Goal: Information Seeking & Learning: Learn about a topic

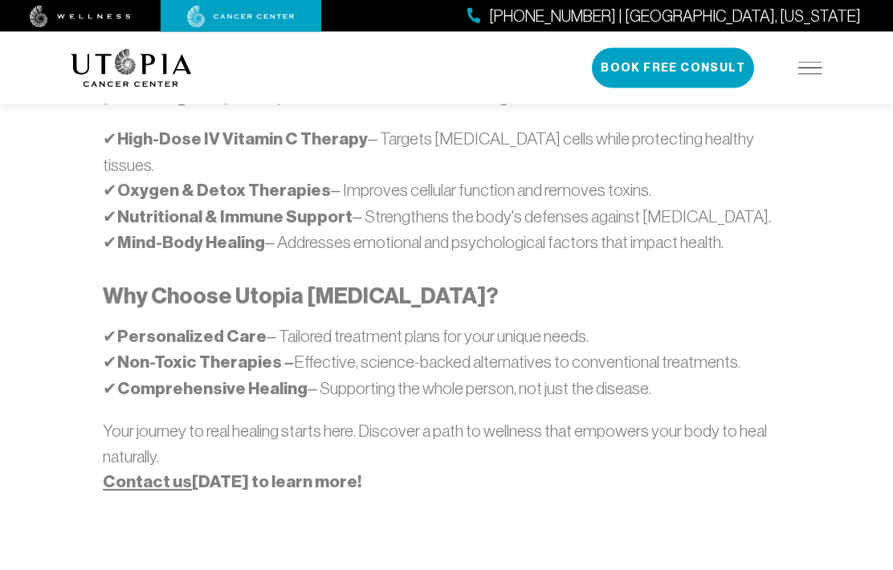
scroll to position [1139, 0]
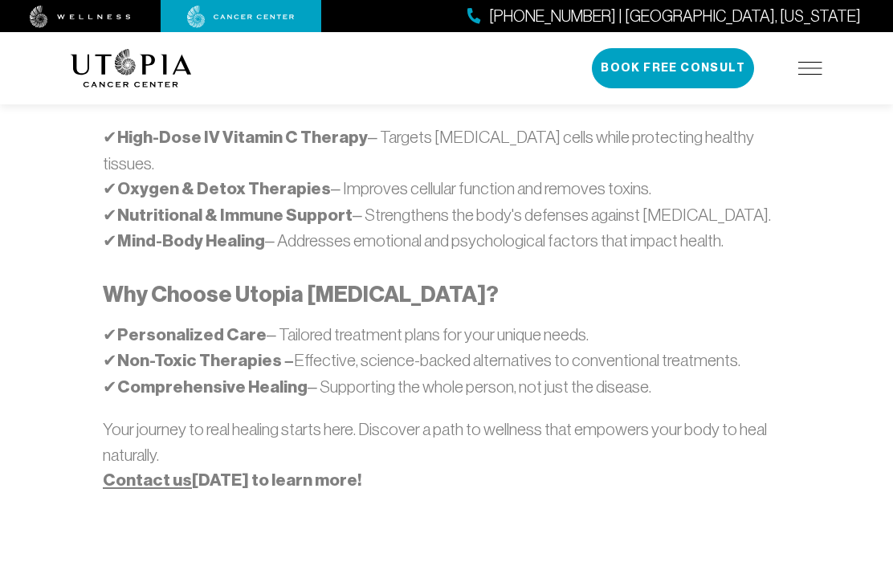
click at [247, 470] on strong "Contact us [DATE] to learn more!" at bounding box center [232, 480] width 259 height 21
click at [209, 470] on strong "Contact us [DATE] to learn more!" at bounding box center [232, 480] width 259 height 21
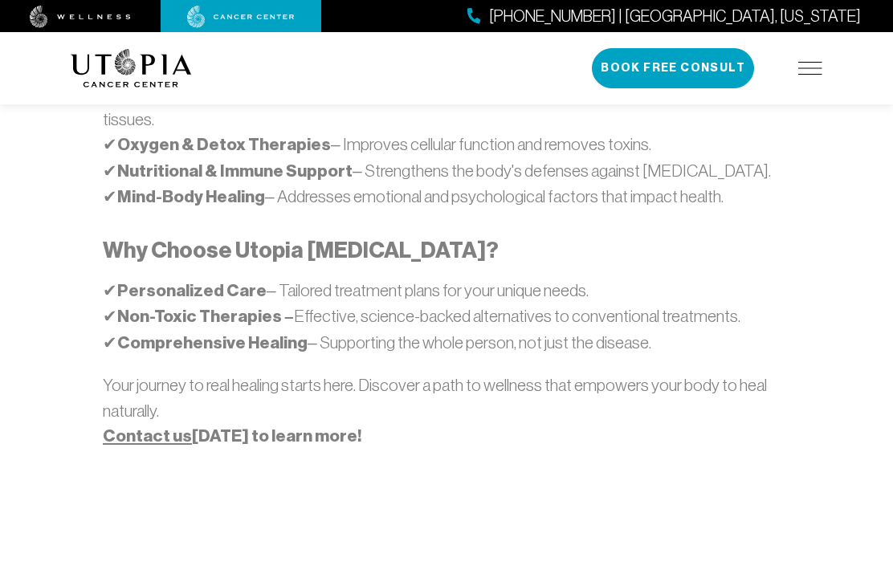
scroll to position [1175, 0]
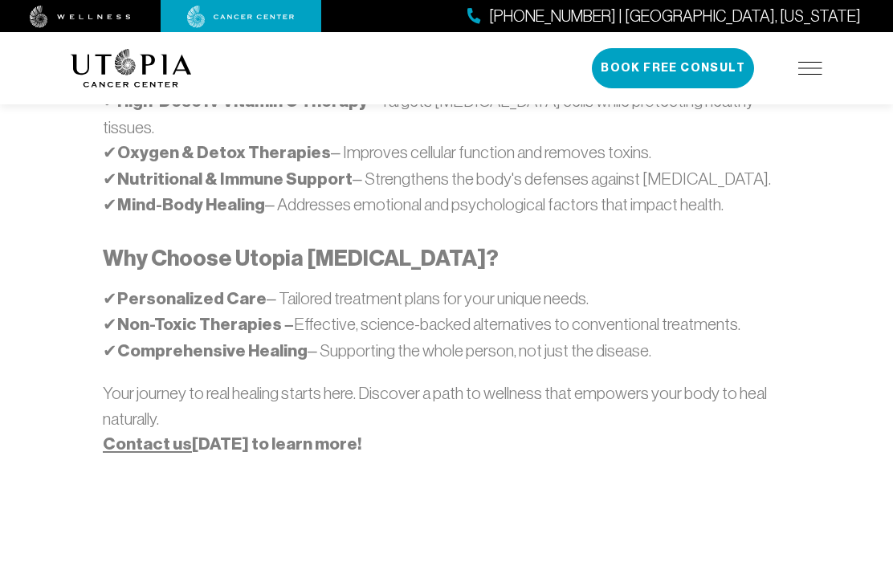
click at [812, 66] on img at bounding box center [811, 68] width 24 height 13
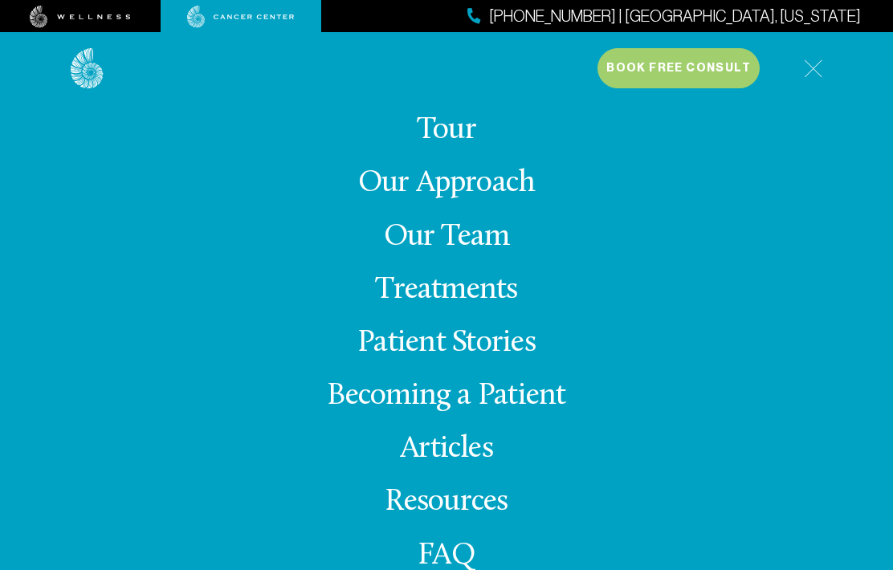
click at [464, 306] on link "Treatments" at bounding box center [446, 290] width 142 height 31
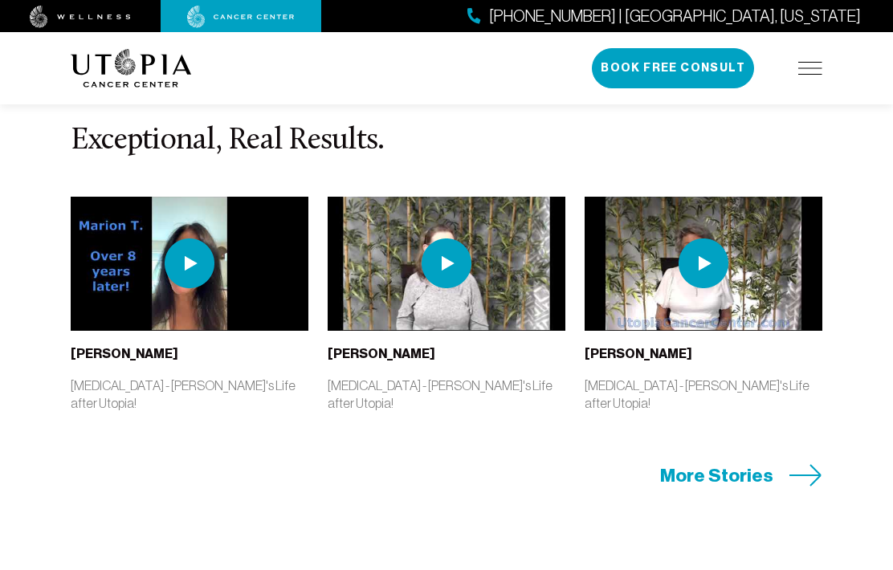
scroll to position [3993, 0]
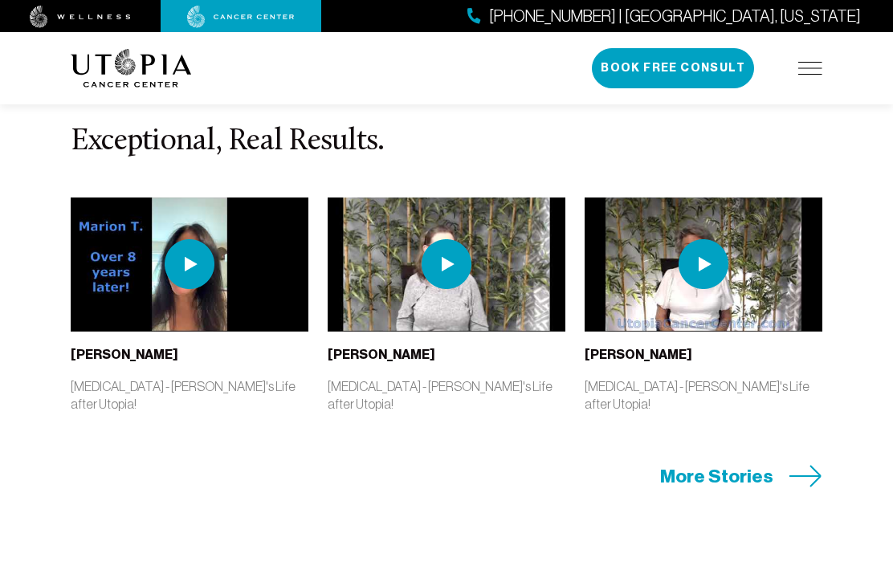
click at [498, 489] on section "Exceptional, Real Results. [PERSON_NAME] [MEDICAL_DATA] - [PERSON_NAME]'s Life …" at bounding box center [446, 307] width 893 height 605
click at [745, 482] on span "More Stories" at bounding box center [716, 476] width 113 height 25
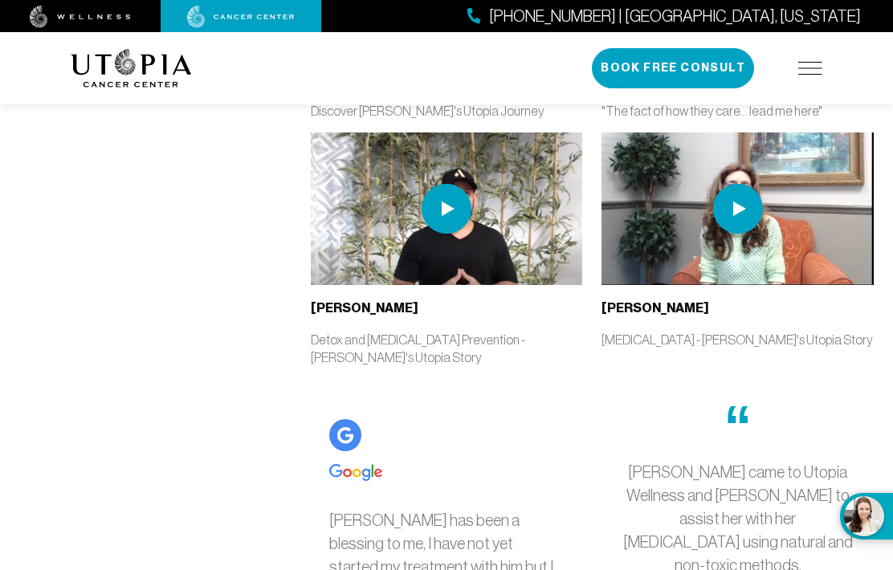
scroll to position [5066, 0]
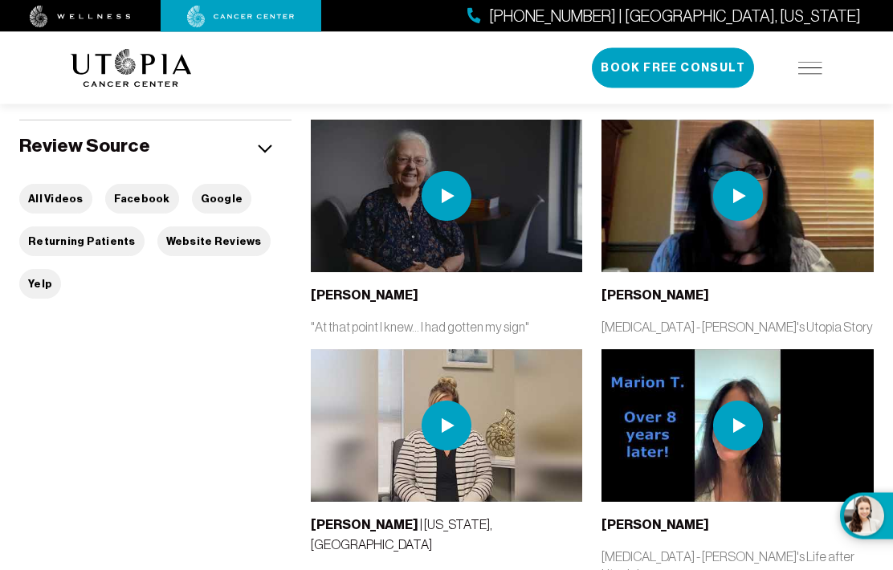
scroll to position [323, 0]
click at [870, 540] on button "What brings you here [DATE]? CHAT LIVE NOW" at bounding box center [874, 516] width 69 height 47
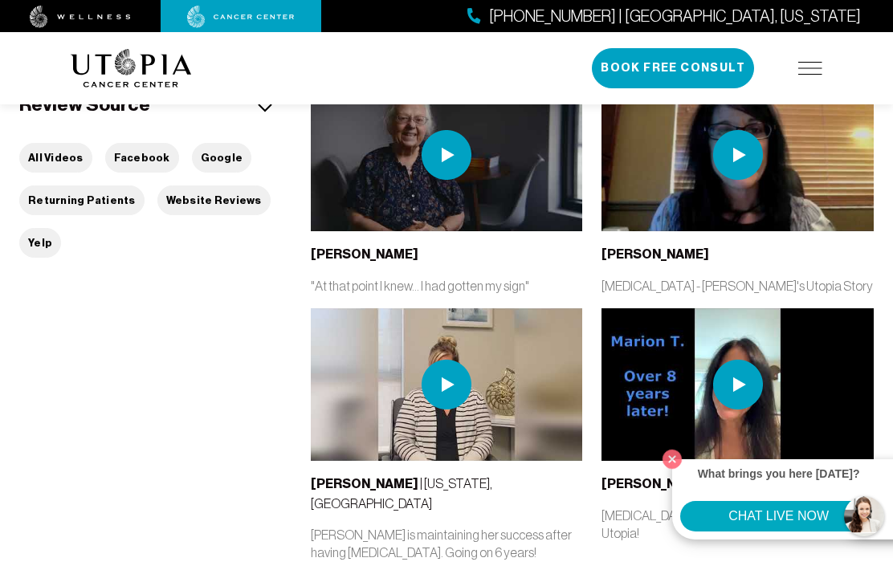
scroll to position [366, 0]
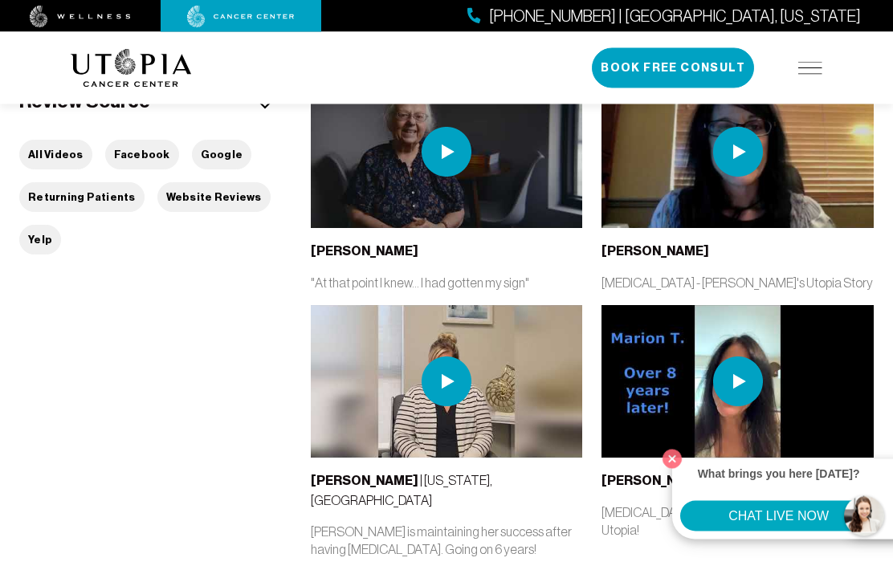
click at [754, 532] on button "CHAT LIVE NOW" at bounding box center [778, 516] width 197 height 31
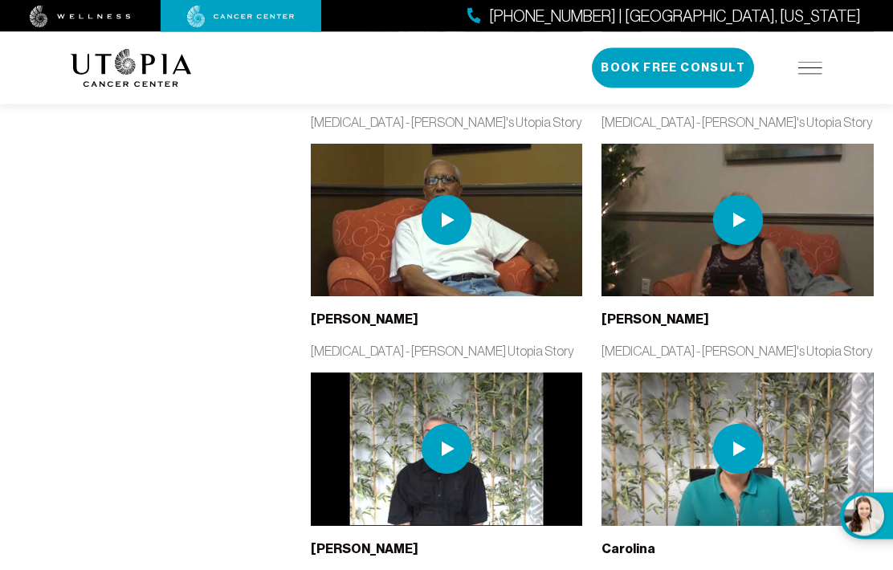
scroll to position [3016, 0]
